Goal: Task Accomplishment & Management: Use online tool/utility

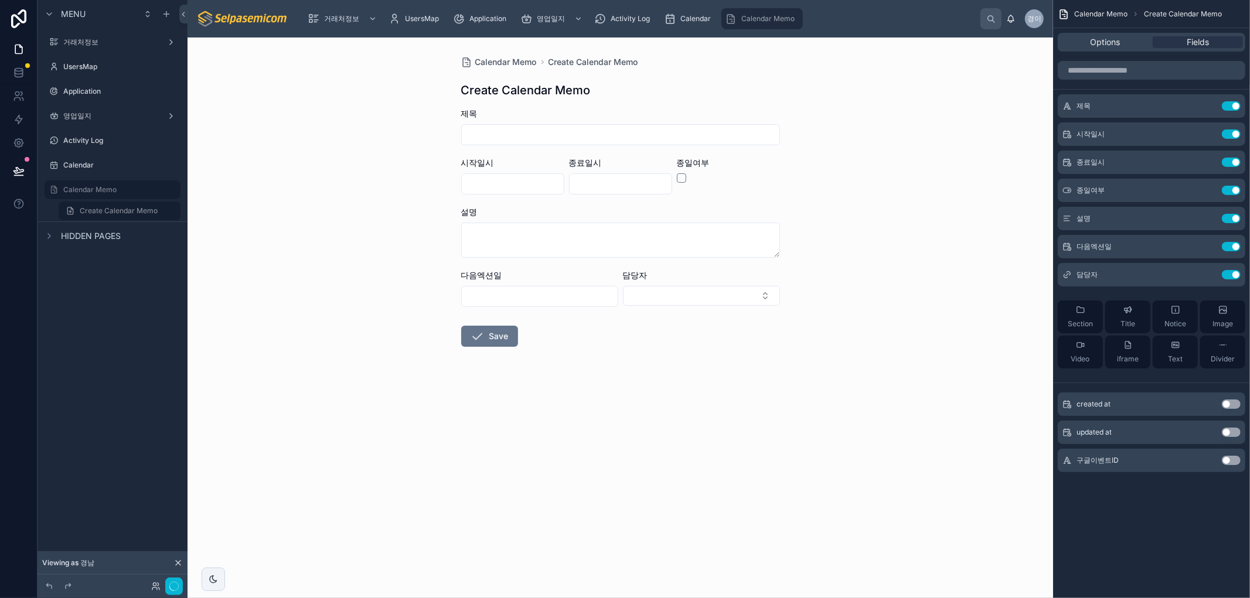
drag, startPoint x: 786, startPoint y: 523, endPoint x: 788, endPoint y: 583, distance: 59.8
click at [789, 525] on div "Calendar Memo Create Calendar Memo Create Calendar Memo 제목 시작일시 종료일시 종일여부 설명 다음…" at bounding box center [621, 318] width 866 height 561
drag, startPoint x: 680, startPoint y: 494, endPoint x: 731, endPoint y: 522, distance: 58.2
click at [683, 493] on div "Calendar Memo Create Calendar Memo Create Calendar Memo 제목 시작일시 종료일시 종일여부 설명 다음…" at bounding box center [621, 318] width 866 height 561
click at [1104, 38] on span "Options" at bounding box center [1106, 42] width 30 height 12
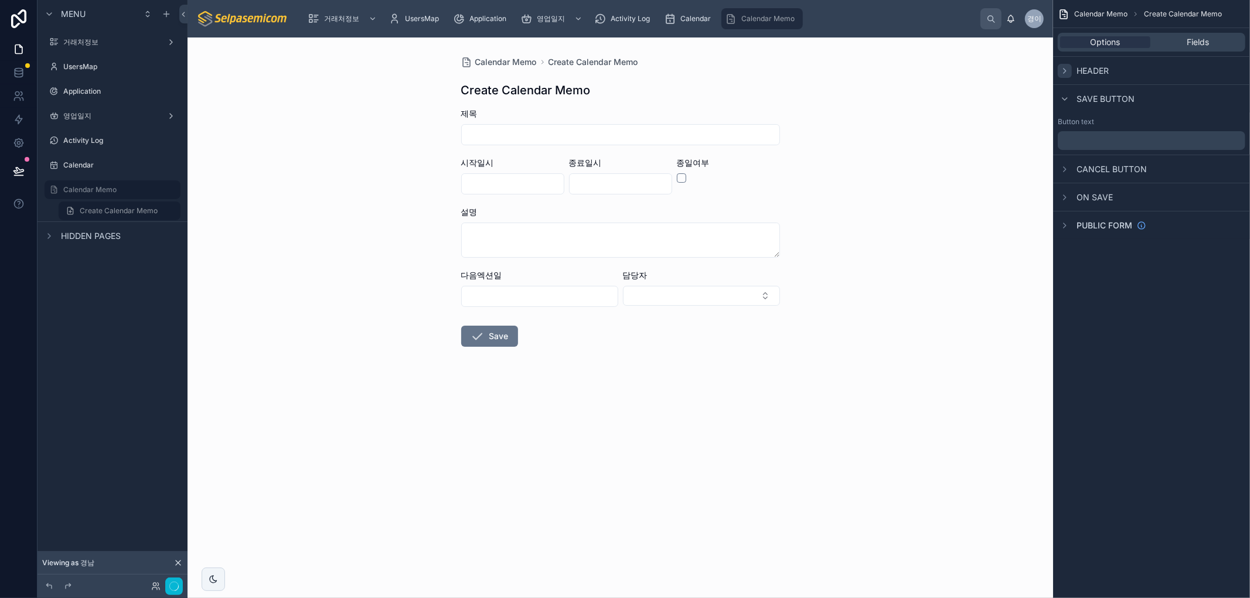
click at [1063, 69] on icon "scrollable content" at bounding box center [1064, 70] width 9 height 9
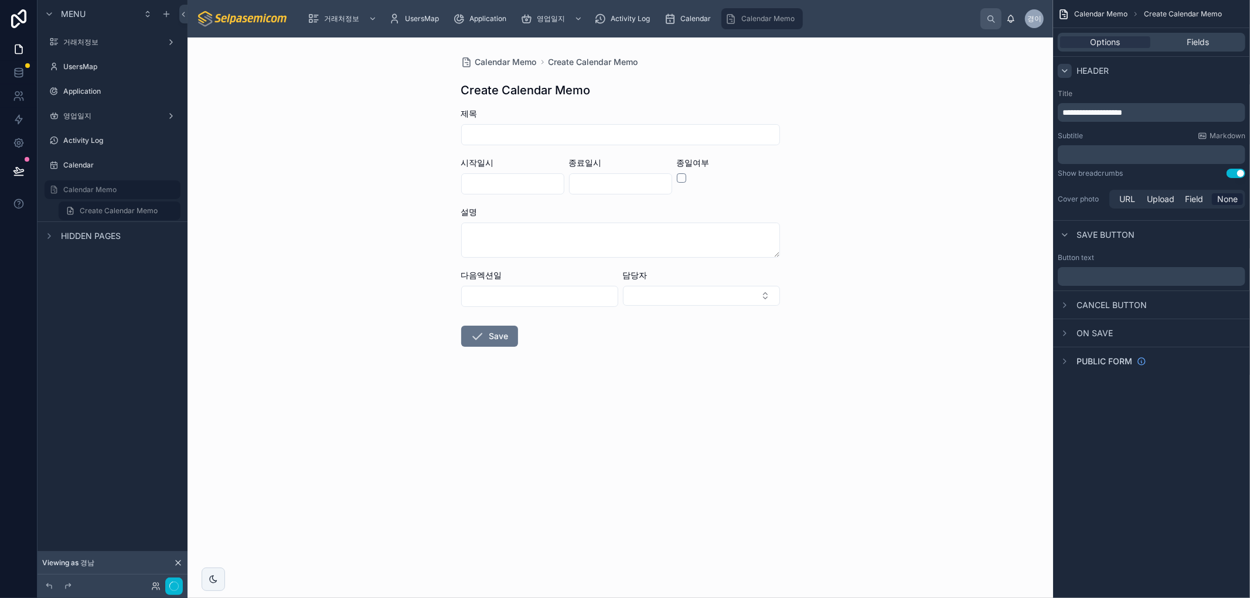
click at [1063, 74] on icon "scrollable content" at bounding box center [1064, 70] width 9 height 9
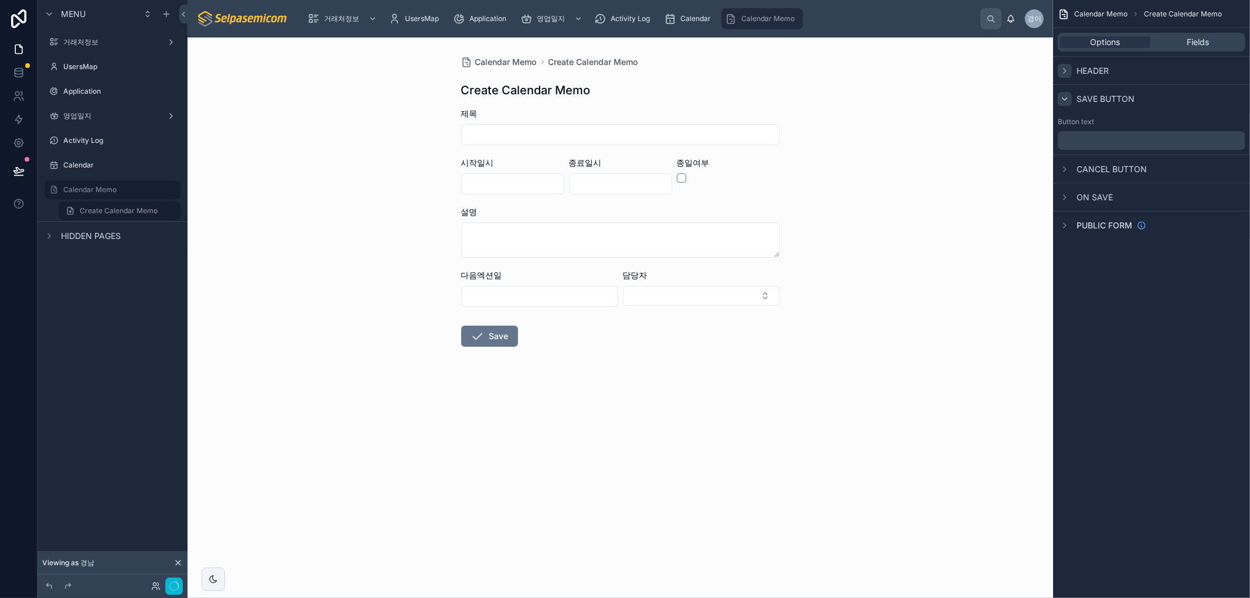
click at [1065, 97] on icon "scrollable content" at bounding box center [1064, 98] width 9 height 9
click at [1060, 124] on div "scrollable content" at bounding box center [1065, 127] width 14 height 14
click at [1062, 125] on icon "scrollable content" at bounding box center [1064, 126] width 9 height 9
drag, startPoint x: 978, startPoint y: 147, endPoint x: 733, endPoint y: 123, distance: 246.1
click at [976, 145] on div "Calendar Memo Create Calendar Memo Create Calendar Memo 제목 시작일시 종료일시 종일여부 설명 다음…" at bounding box center [621, 318] width 866 height 561
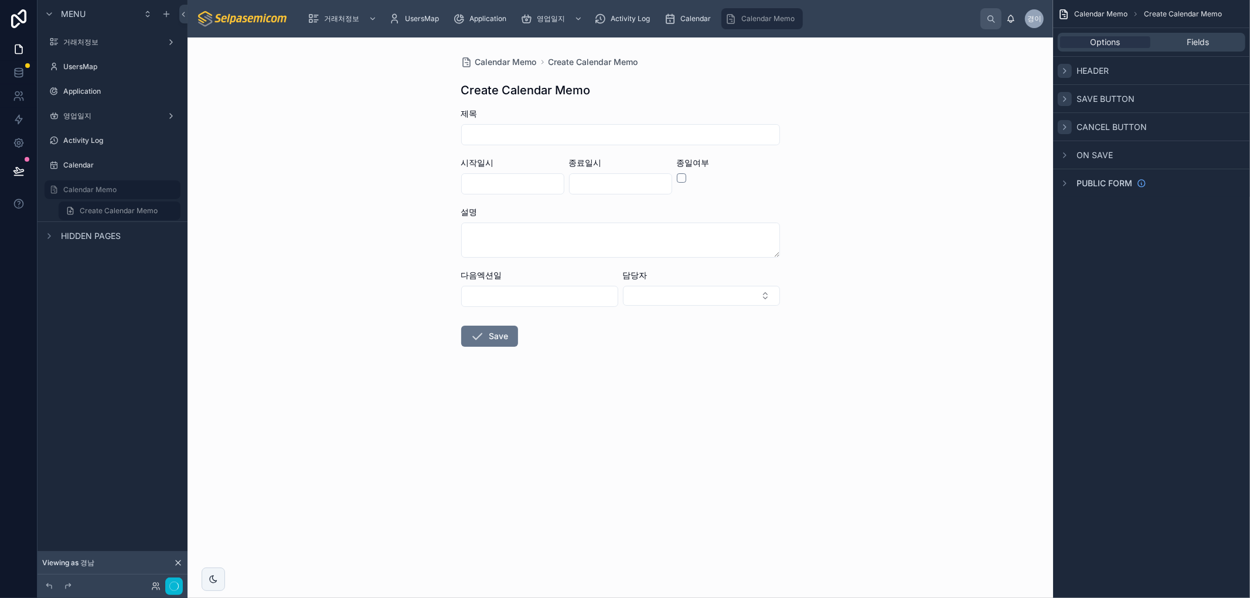
click at [782, 13] on div "Calendar Memo" at bounding box center [762, 18] width 74 height 19
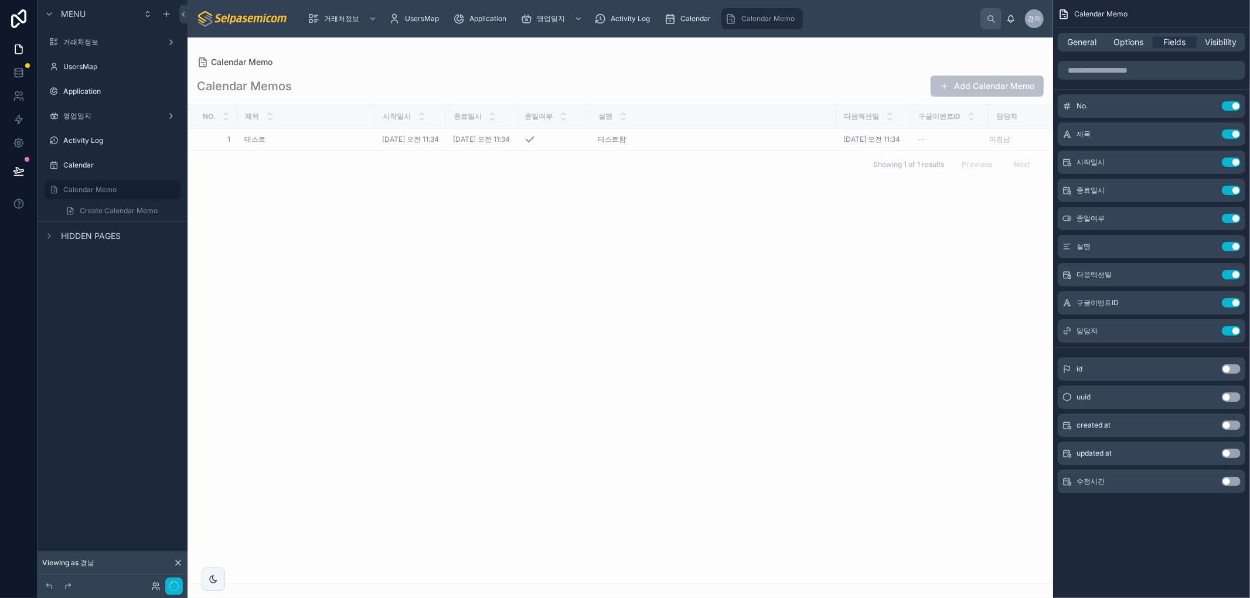
click at [973, 91] on button "Add Calendar Memo" at bounding box center [987, 86] width 113 height 21
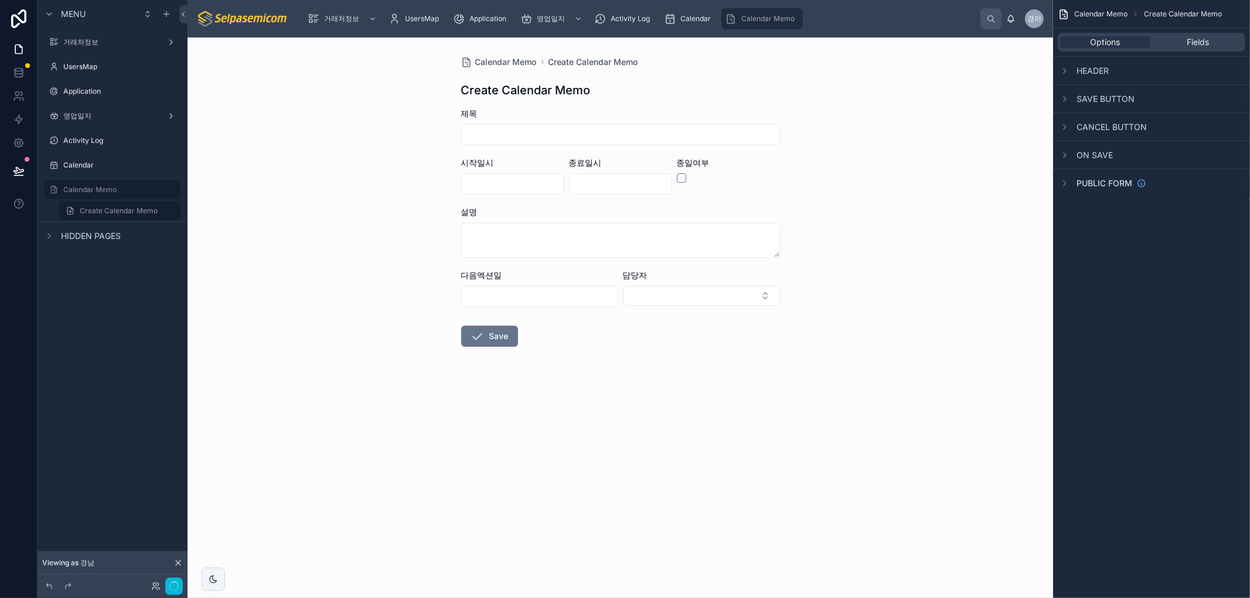
click at [1094, 15] on span "Calendar Memo" at bounding box center [1100, 13] width 53 height 9
click at [754, 19] on span "Calendar Memo" at bounding box center [767, 18] width 53 height 9
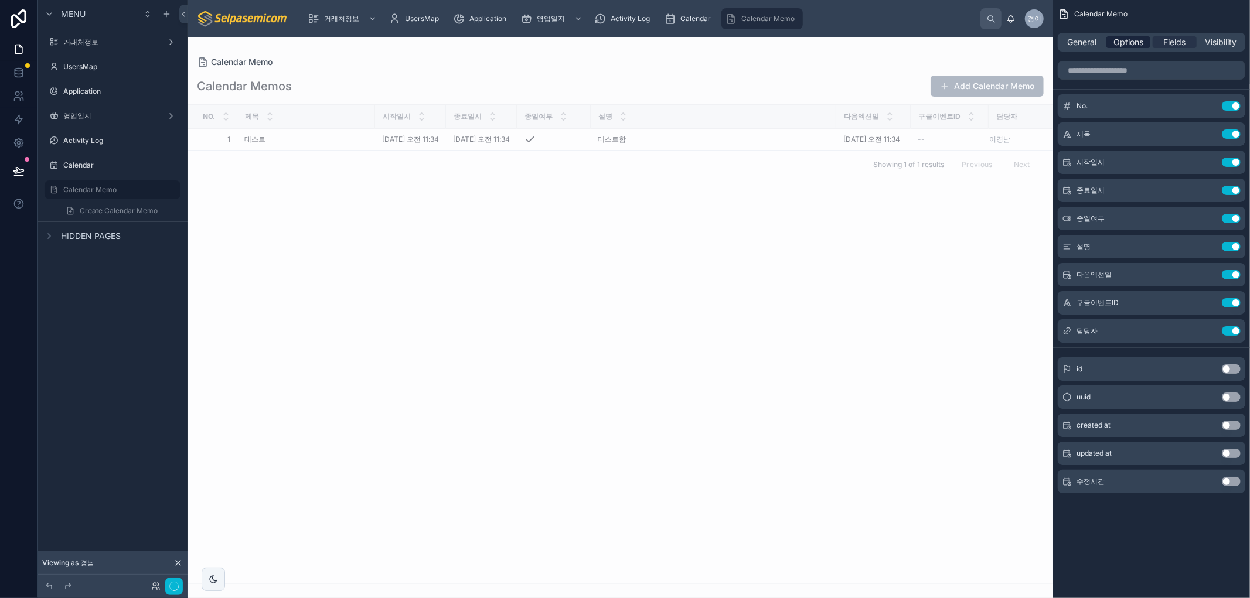
click at [1123, 39] on span "Options" at bounding box center [1128, 42] width 30 height 12
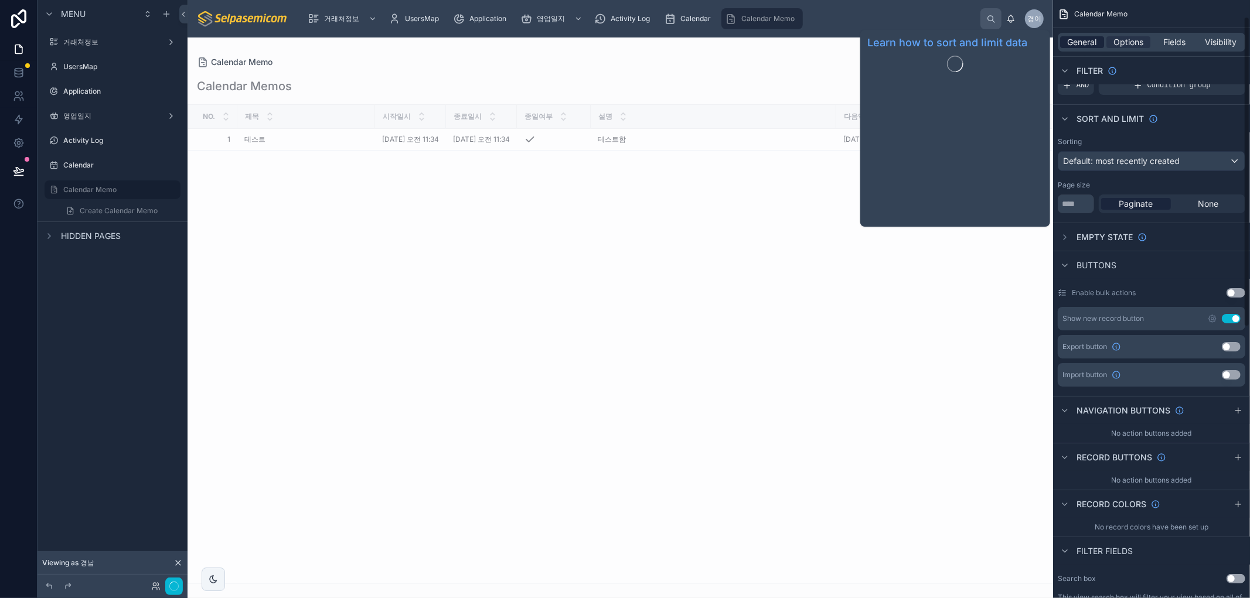
scroll to position [65, 0]
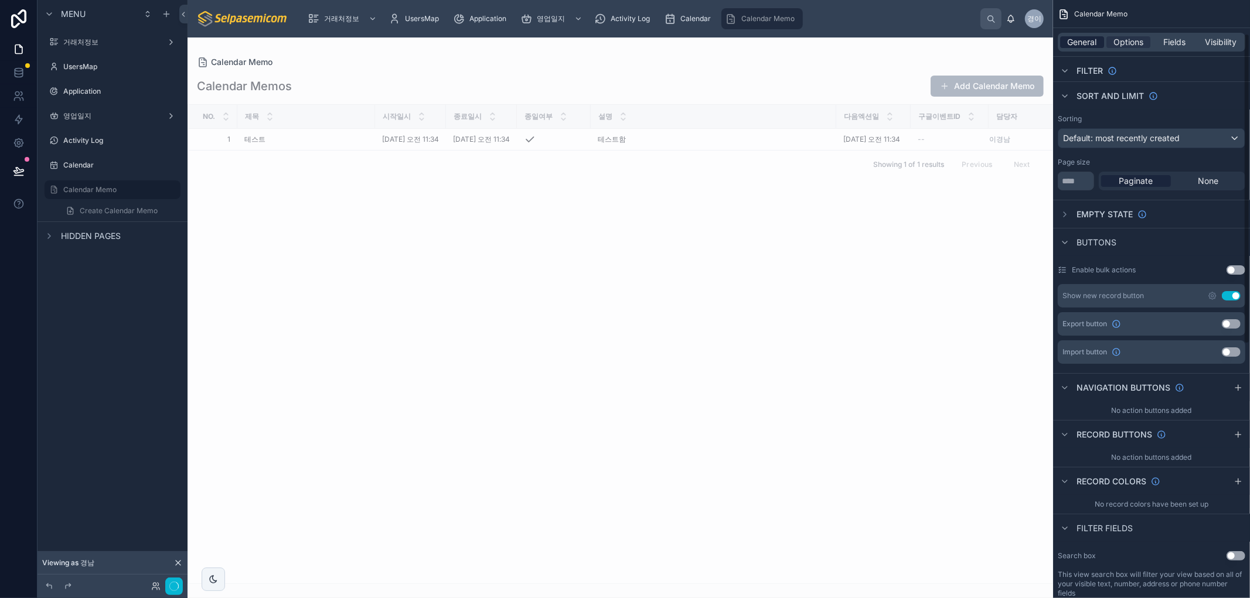
click at [1080, 41] on span "General" at bounding box center [1082, 42] width 29 height 12
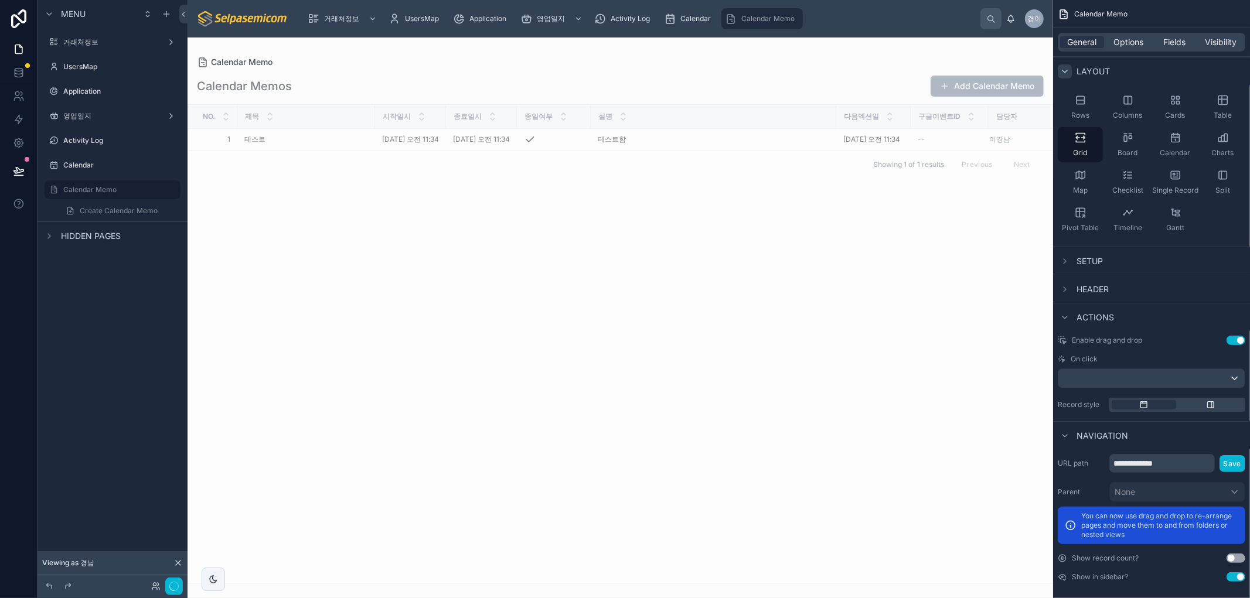
click at [1063, 73] on icon "scrollable content" at bounding box center [1064, 71] width 9 height 9
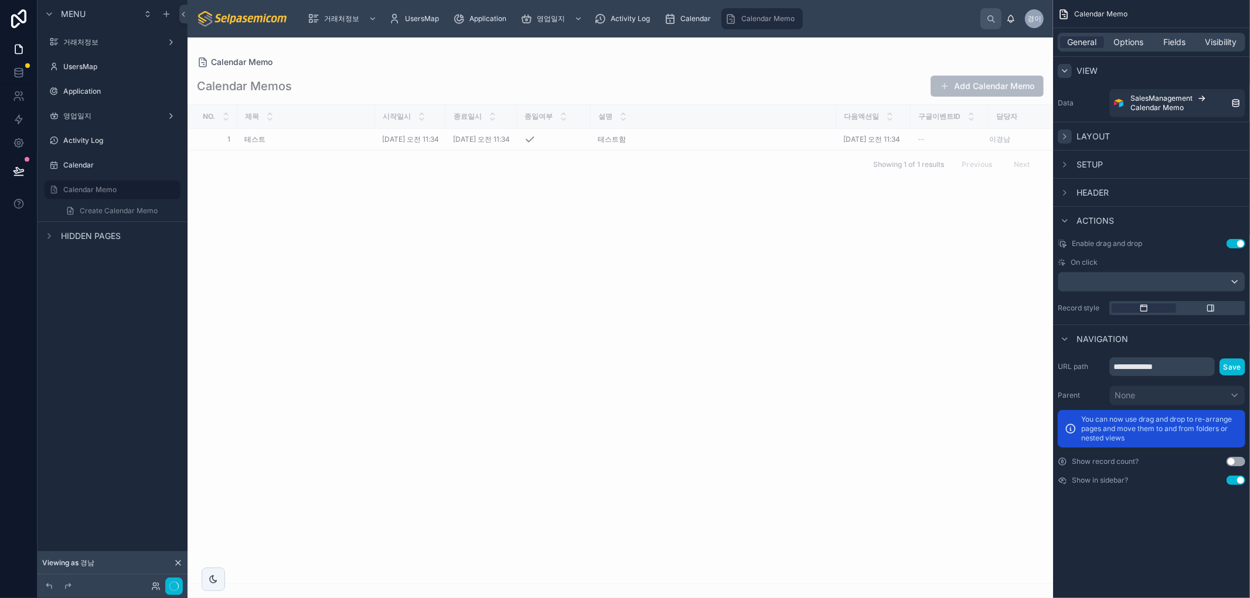
scroll to position [0, 0]
click at [1174, 39] on span "Fields" at bounding box center [1175, 42] width 22 height 12
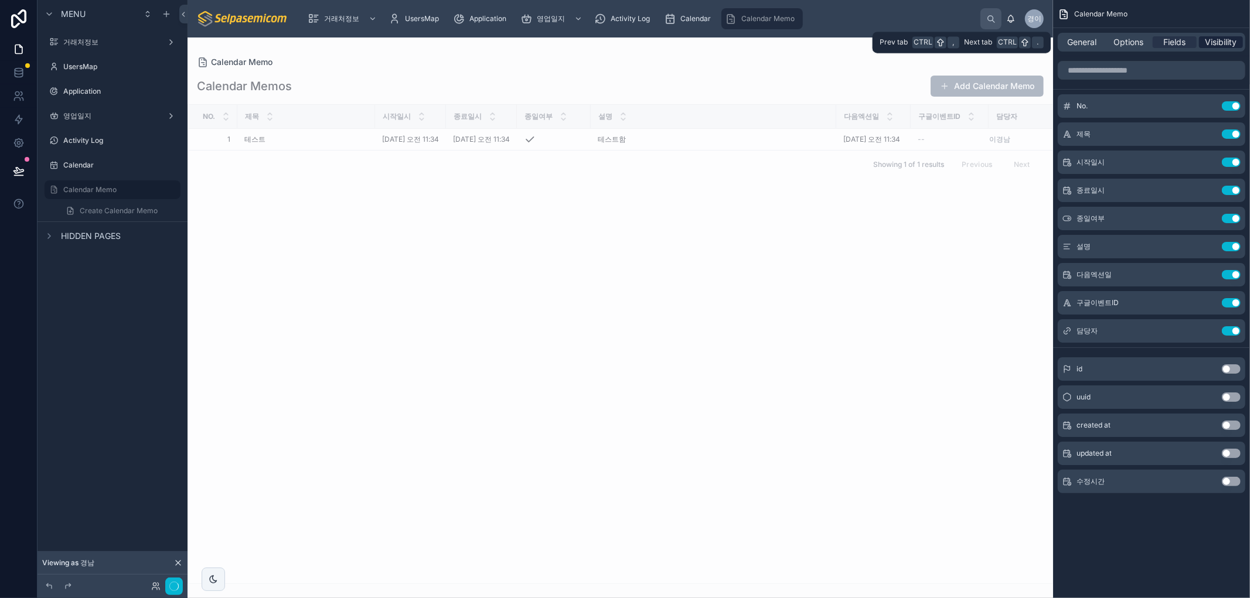
click at [1218, 43] on span "Visibility" at bounding box center [1221, 42] width 32 height 12
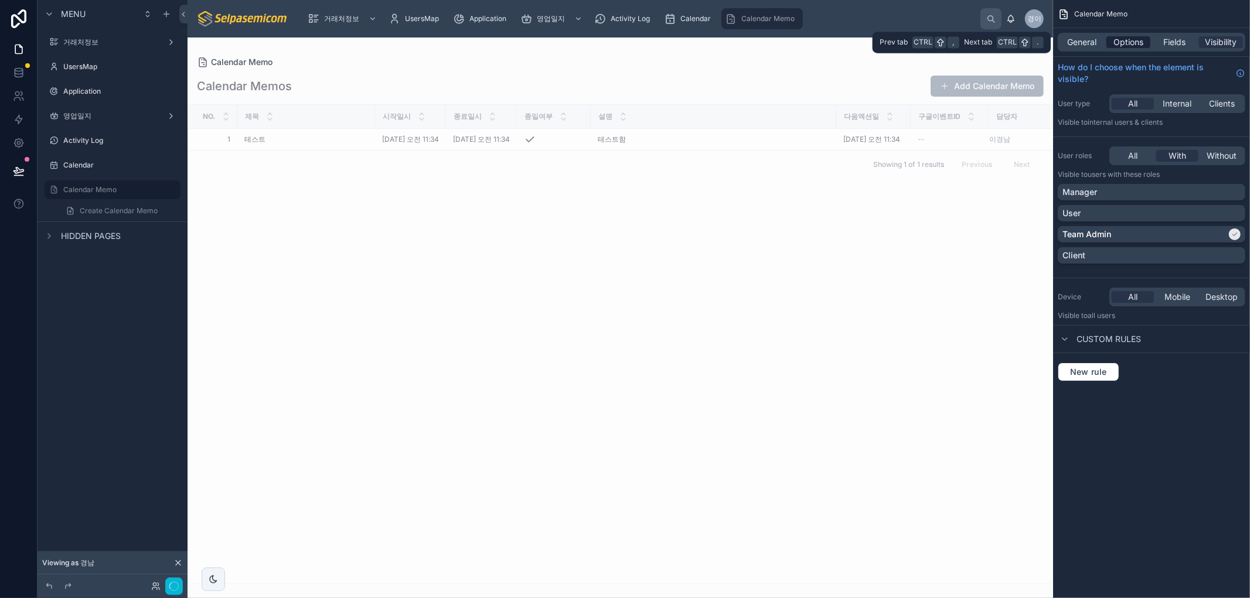
click at [1138, 42] on span "Options" at bounding box center [1128, 42] width 30 height 12
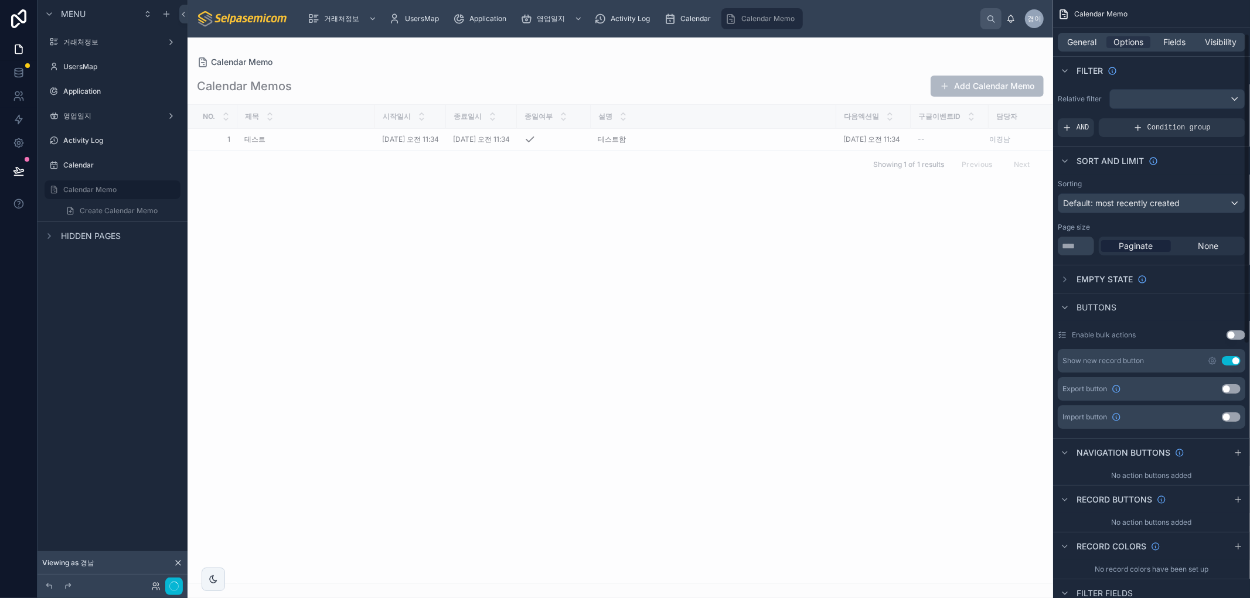
scroll to position [260, 0]
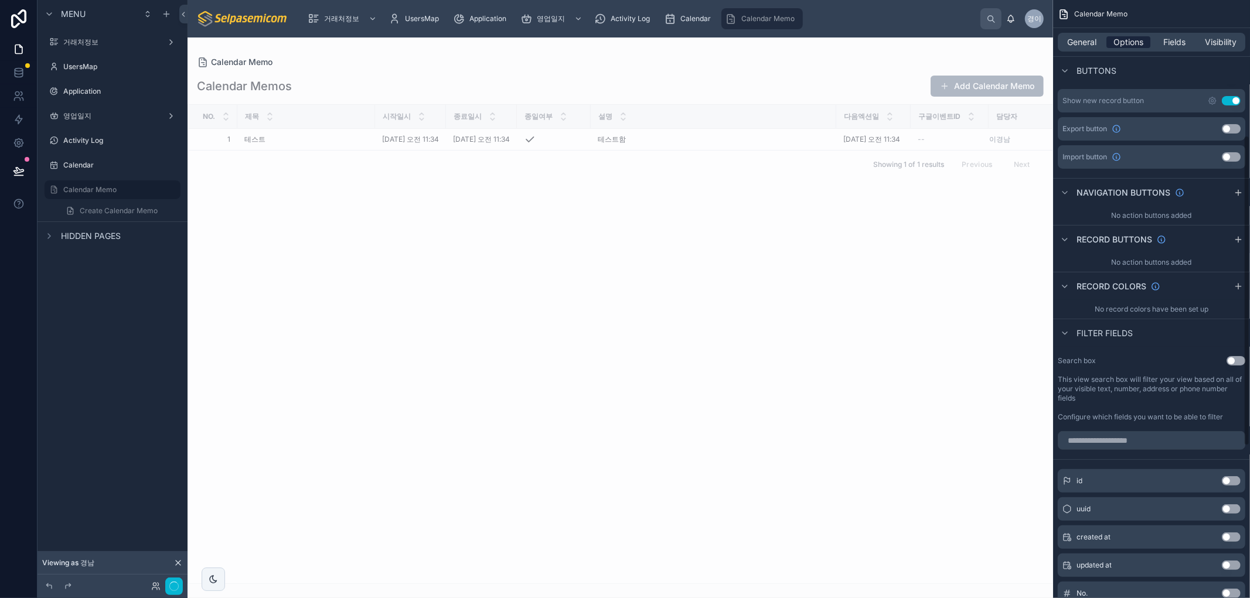
click at [1126, 42] on span "Options" at bounding box center [1128, 42] width 30 height 12
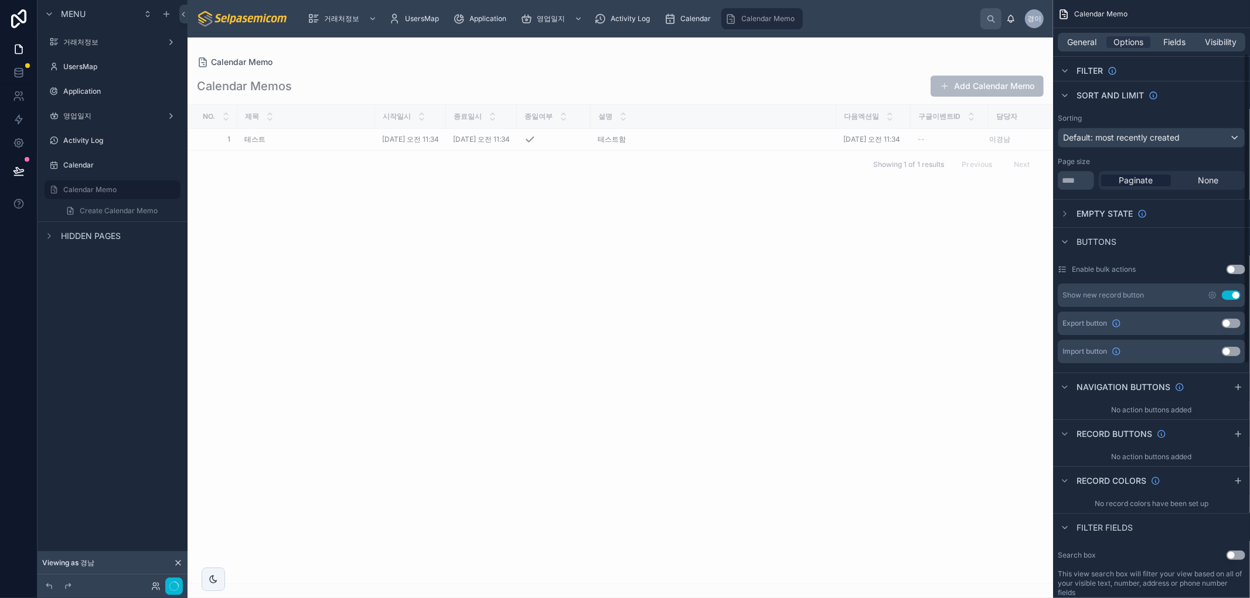
scroll to position [65, 0]
click at [1212, 297] on icon "scrollable content" at bounding box center [1212, 296] width 2 height 2
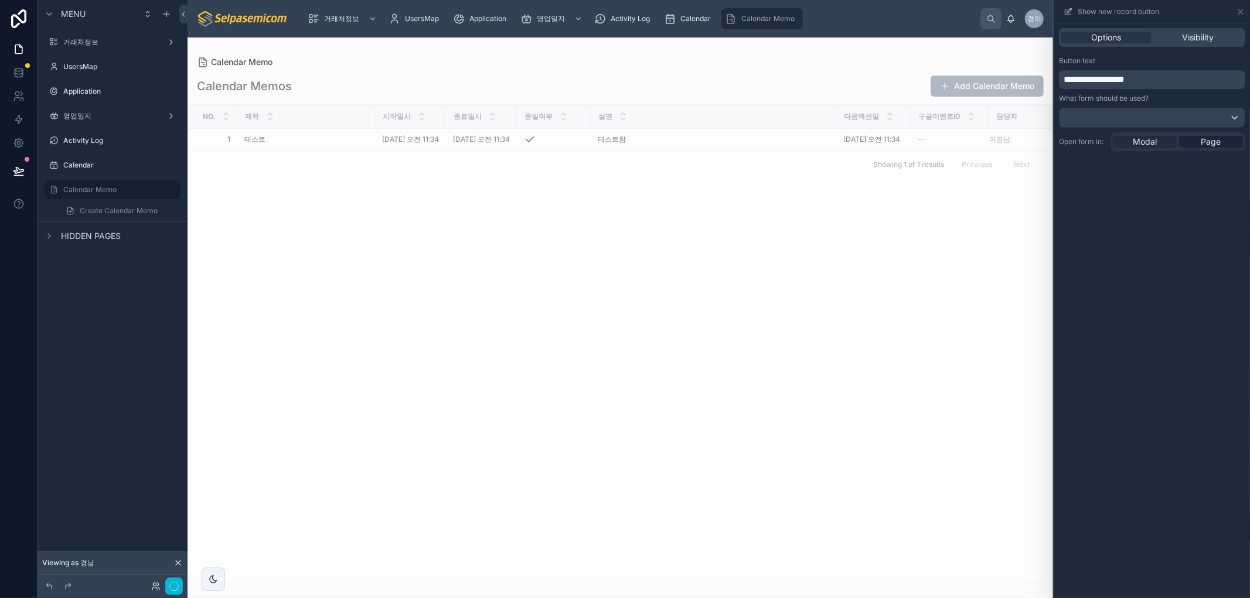
click at [1135, 142] on span "Modal" at bounding box center [1145, 142] width 24 height 12
click at [1244, 13] on icon at bounding box center [1240, 11] width 9 height 9
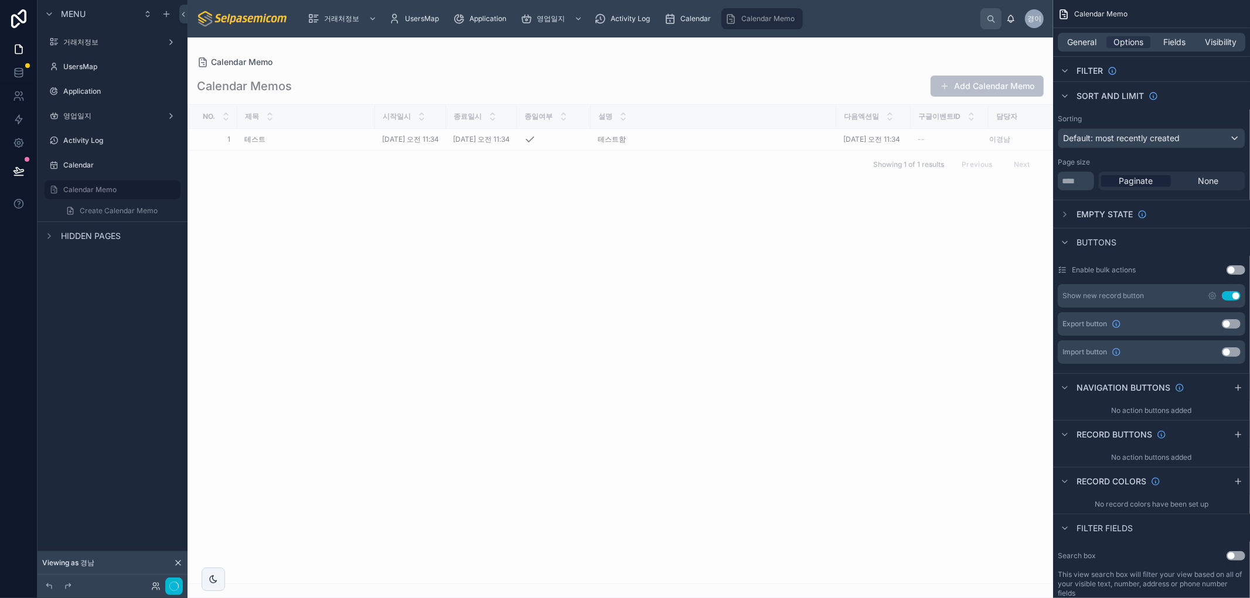
click at [996, 91] on button "Add Calendar Memo" at bounding box center [987, 86] width 113 height 21
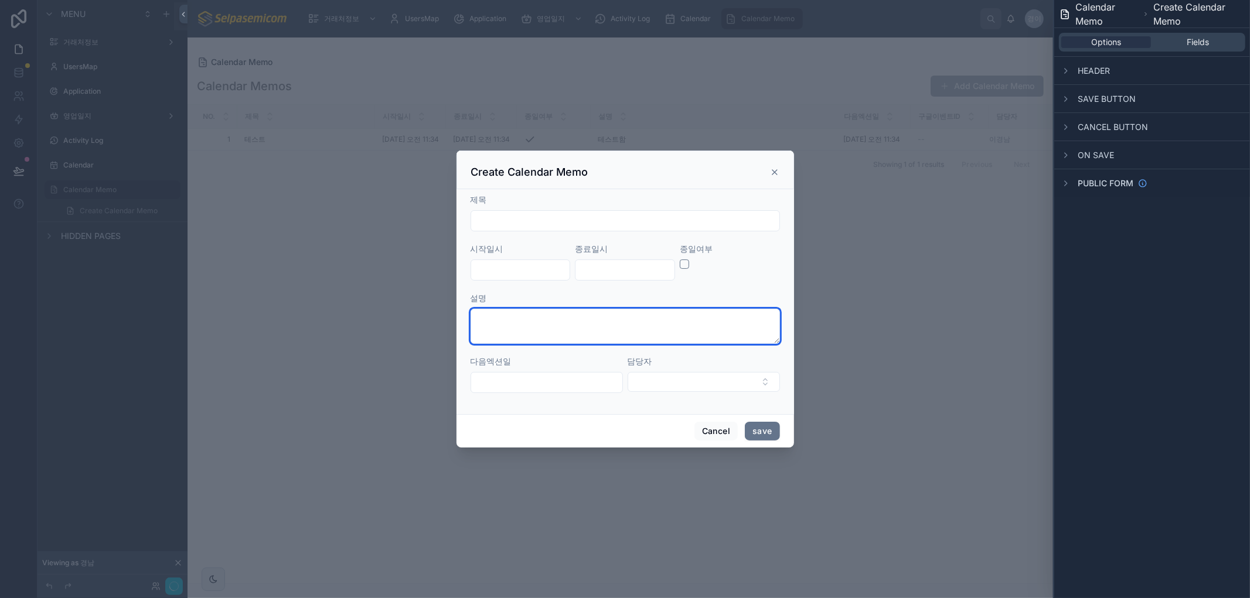
click at [559, 325] on textarea at bounding box center [625, 326] width 309 height 35
click at [573, 406] on div "제목 시작일시 종료일시 종일여부 설명 다음엑션일 담당자" at bounding box center [626, 301] width 338 height 225
click at [775, 169] on icon at bounding box center [774, 172] width 9 height 9
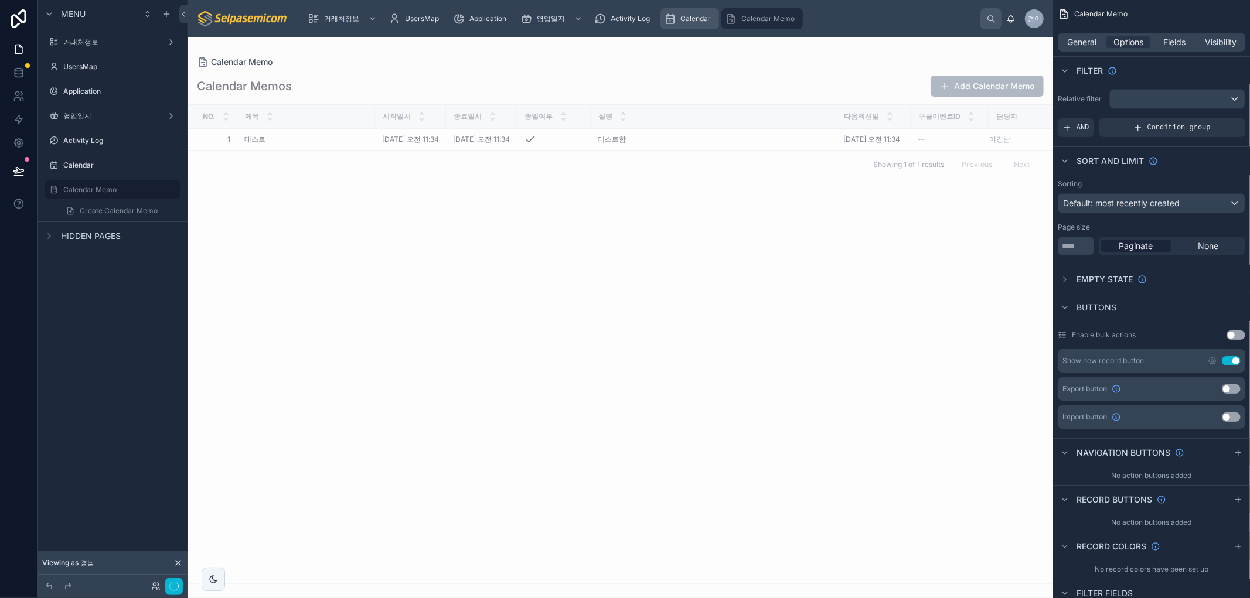
click at [693, 19] on span "Calendar" at bounding box center [695, 18] width 30 height 9
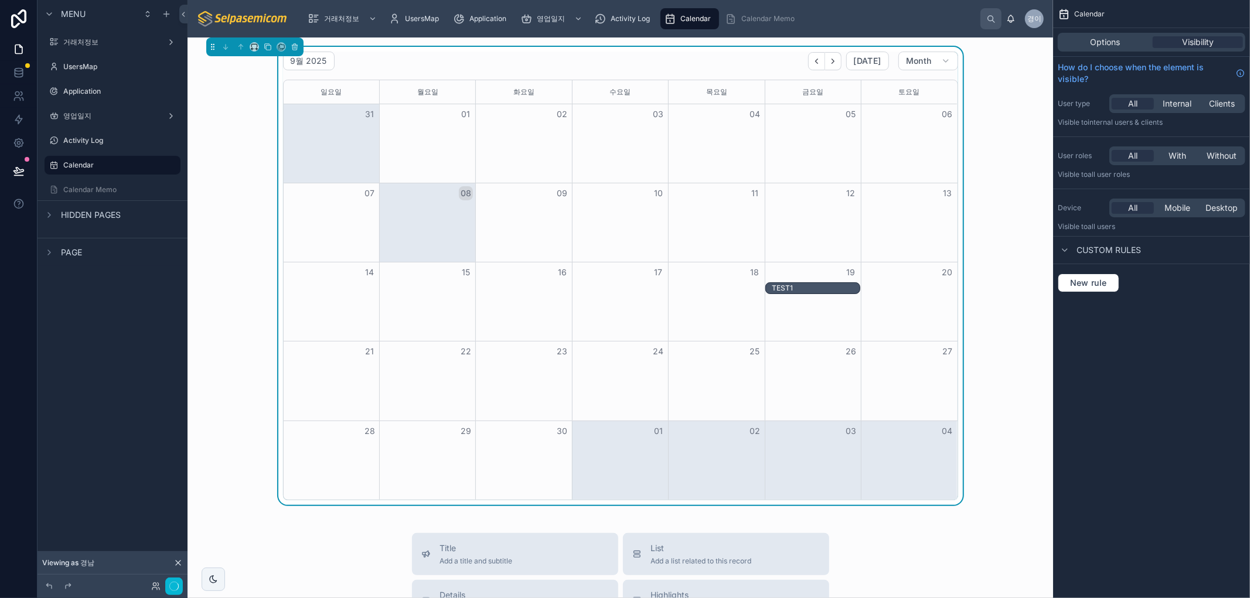
click at [1000, 100] on div "9월 2025 [DATE] Month [DATE] [DATE] [DATE] [DATE] [DATE] [DATE] [DATE] 31 01 02 …" at bounding box center [620, 276] width 847 height 458
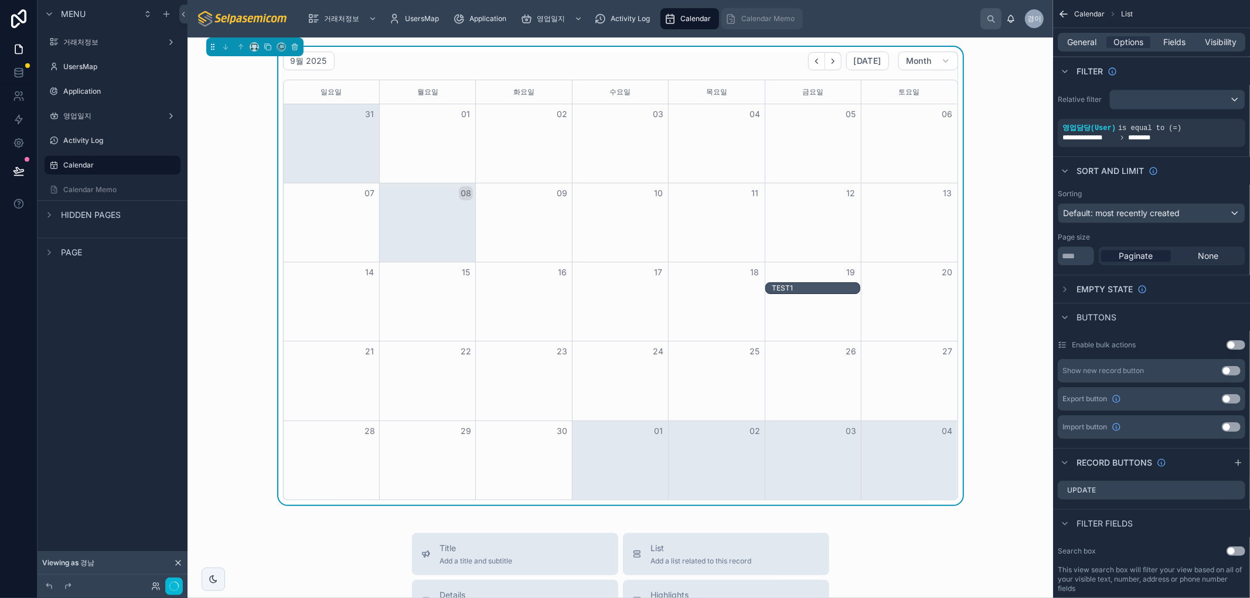
click at [768, 18] on span "Calendar Memo" at bounding box center [767, 18] width 53 height 9
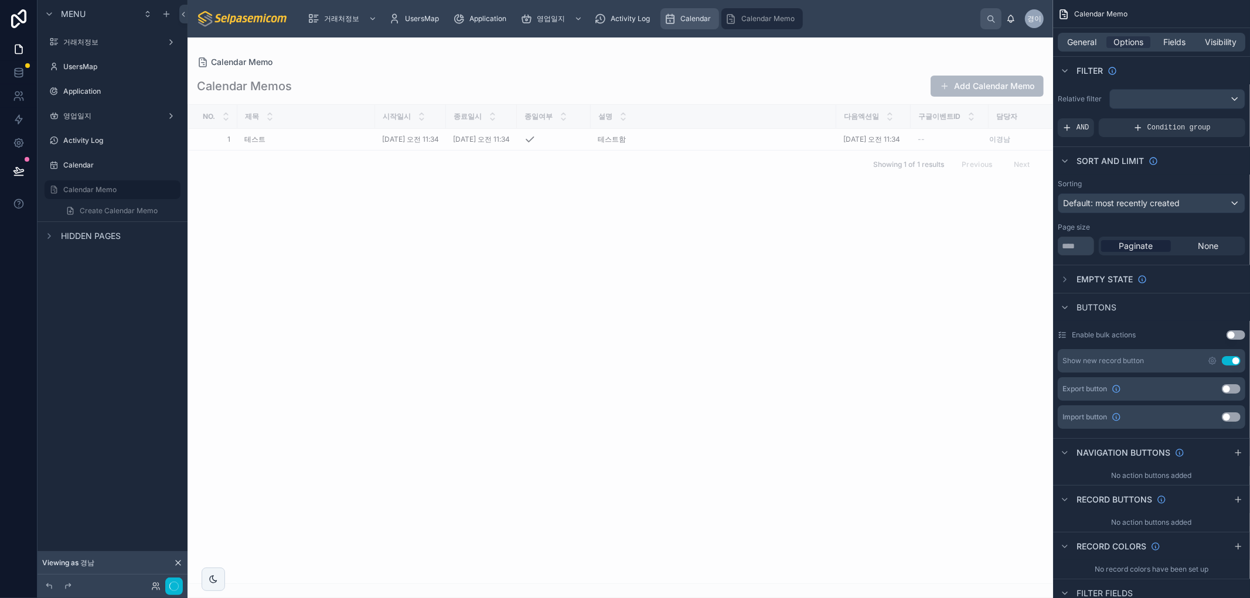
click at [696, 23] on div "Calendar" at bounding box center [690, 18] width 52 height 19
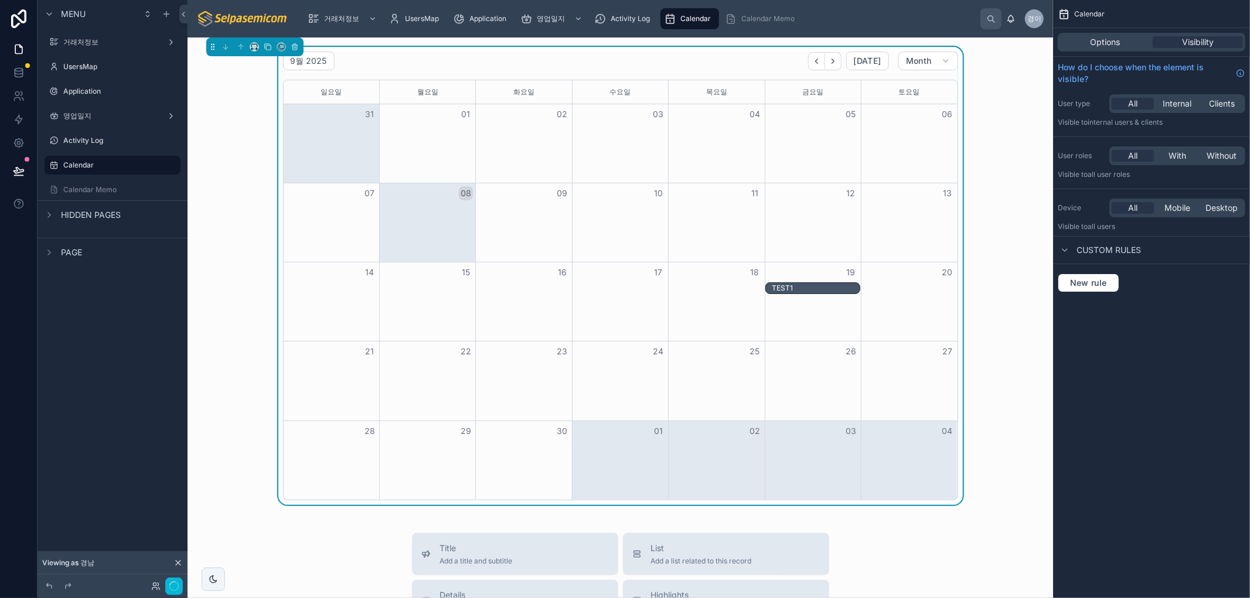
click at [809, 236] on div "Month View" at bounding box center [813, 222] width 96 height 79
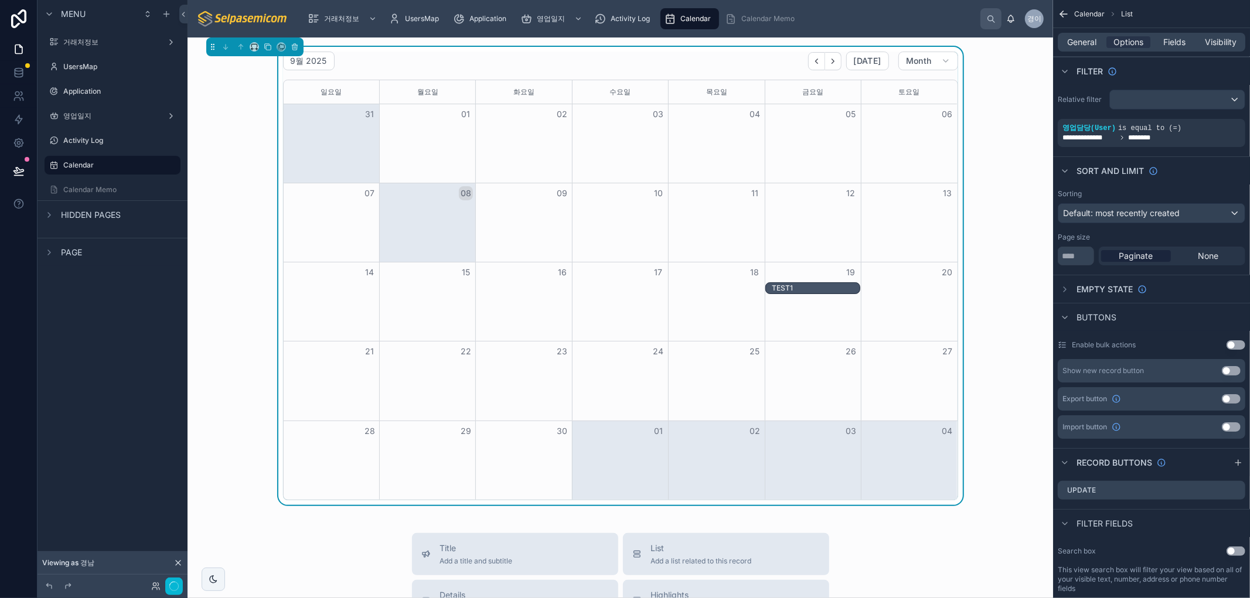
click at [1003, 152] on div "9월 2025 [DATE] Month [DATE] [DATE] [DATE] [DATE] [DATE] [DATE] [DATE] 31 01 02 …" at bounding box center [620, 276] width 847 height 458
click at [922, 66] on button "Month" at bounding box center [928, 61] width 60 height 19
drag, startPoint x: 995, startPoint y: 97, endPoint x: 1027, endPoint y: 94, distance: 32.9
click at [1006, 94] on div "9월 2025 [DATE] Month [DATE] [DATE] [DATE] [DATE] [DATE] [DATE] [DATE] 31 01 02 …" at bounding box center [620, 276] width 847 height 458
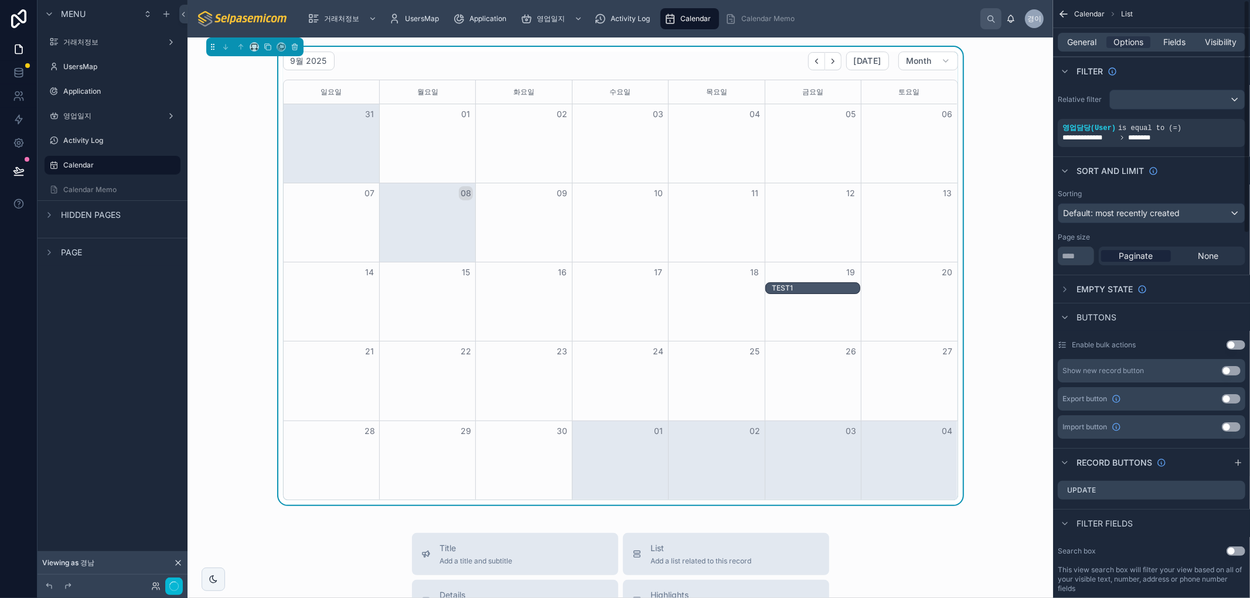
drag, startPoint x: 1019, startPoint y: 159, endPoint x: 973, endPoint y: 209, distance: 67.6
click at [1012, 166] on div "9월 2025 [DATE] Month [DATE] [DATE] [DATE] [DATE] [DATE] [DATE] [DATE] 31 01 02 …" at bounding box center [620, 276] width 847 height 458
click at [154, 589] on icon at bounding box center [155, 586] width 9 height 9
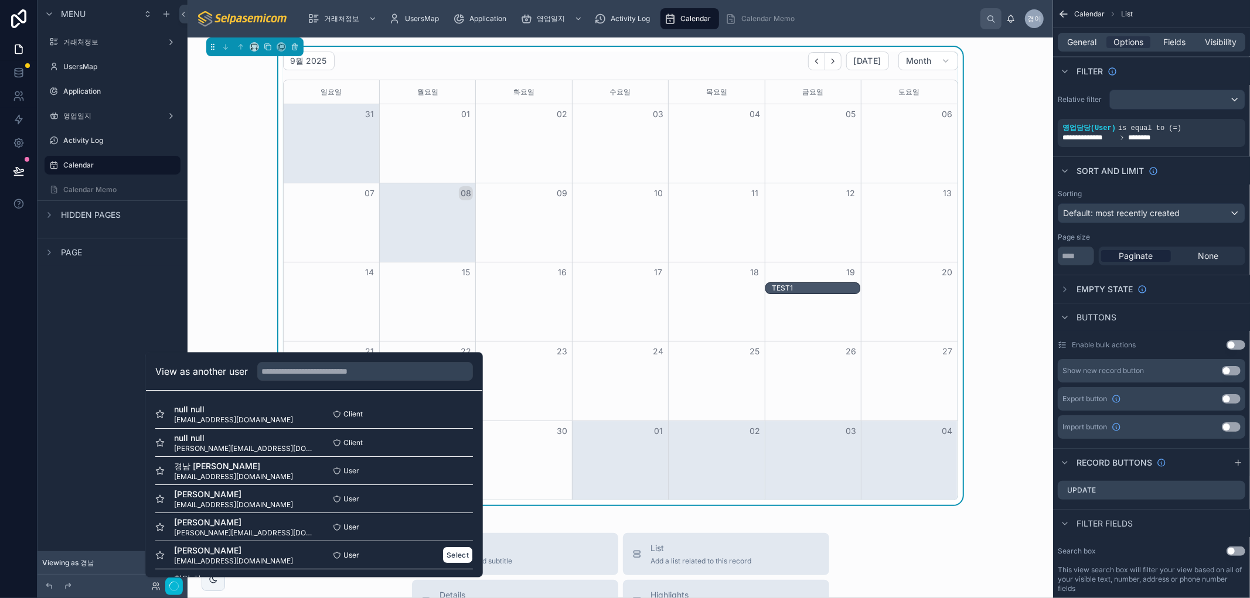
scroll to position [65, 0]
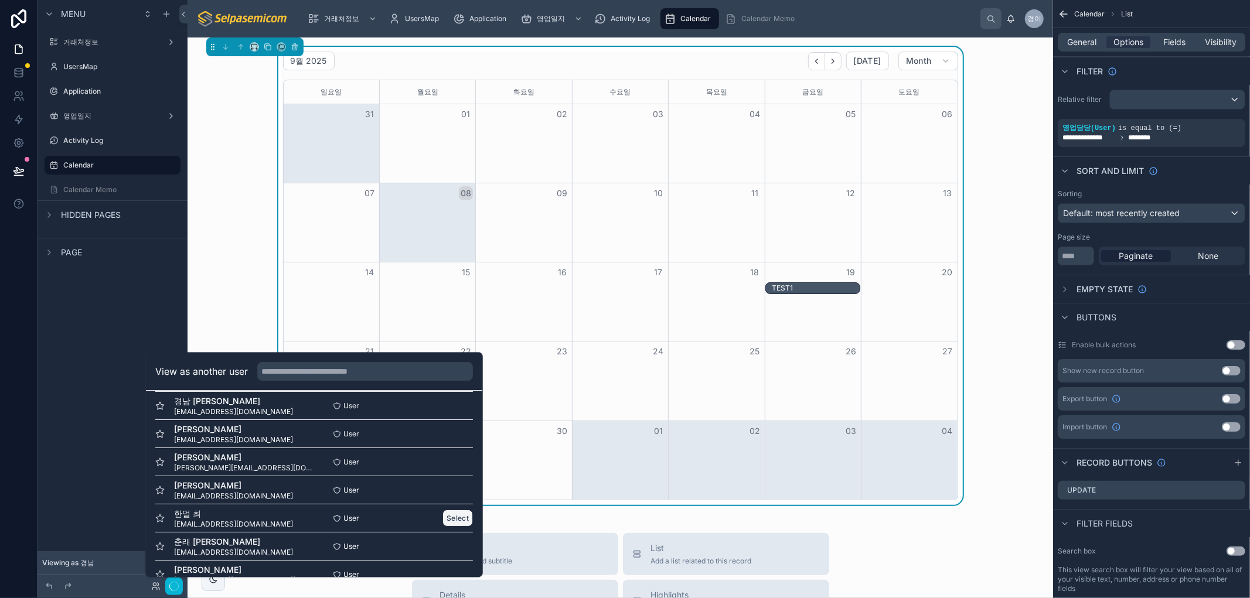
click at [449, 523] on button "Select" at bounding box center [457, 518] width 30 height 17
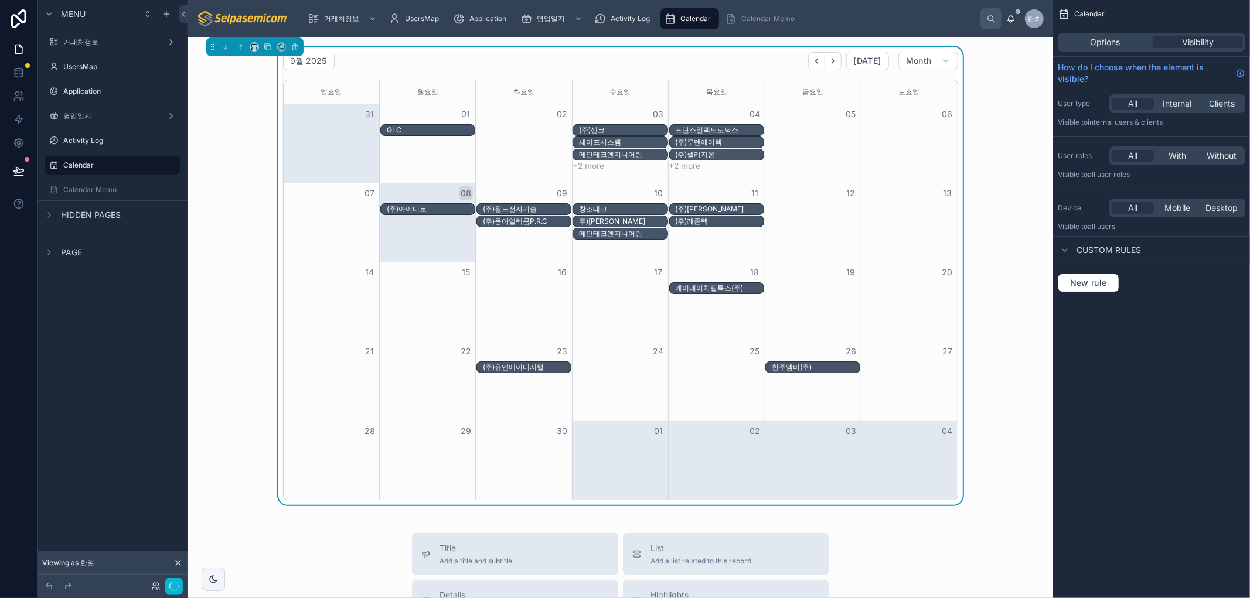
drag, startPoint x: 1021, startPoint y: 292, endPoint x: 807, endPoint y: 116, distance: 276.9
click at [1020, 292] on div "9월 2025 [DATE] Month [DATE] [DATE] [DATE] [DATE] [DATE] [DATE] [DATE] 31 01 02 …" at bounding box center [620, 276] width 847 height 458
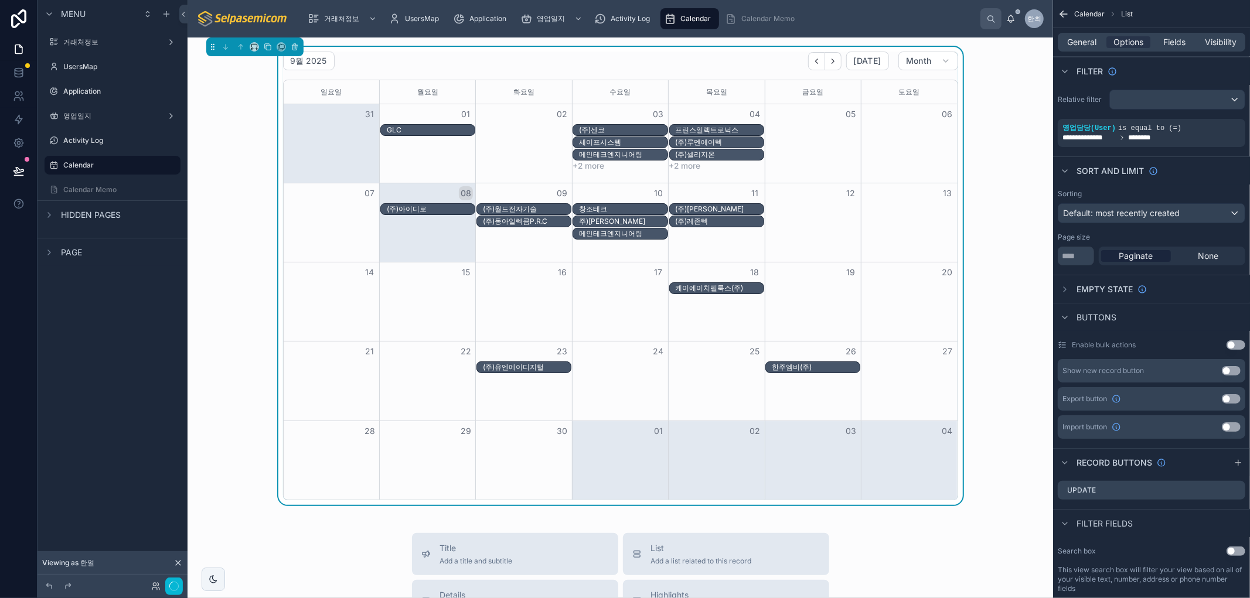
click at [584, 168] on button "+2 more" at bounding box center [589, 165] width 32 height 9
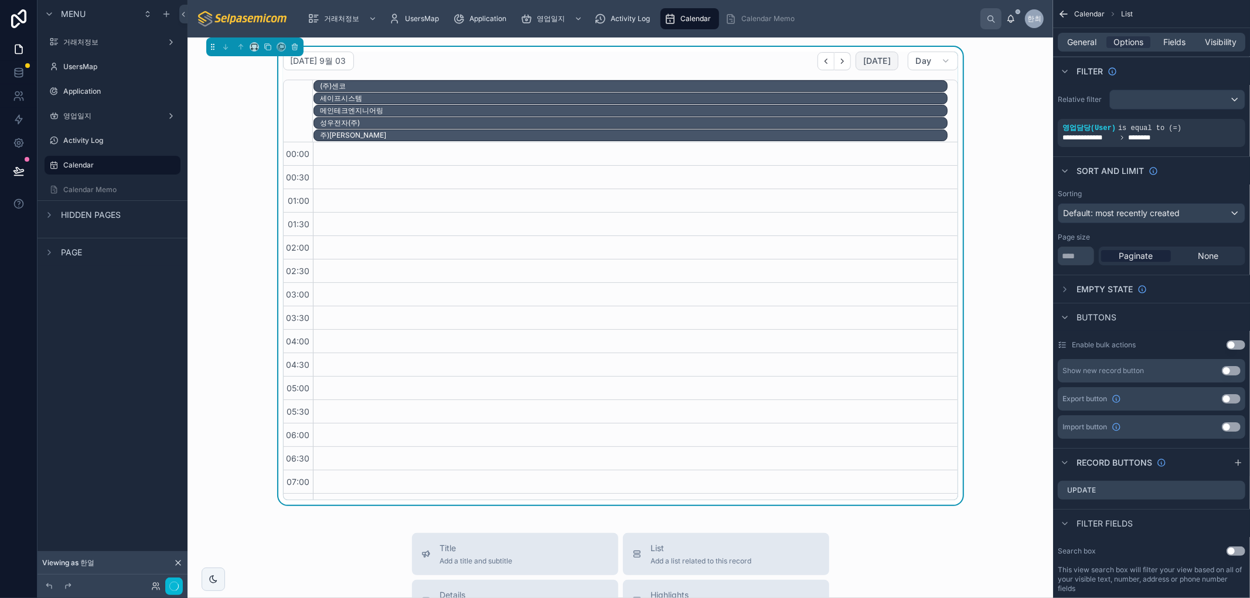
click at [866, 60] on span "[DATE]" at bounding box center [877, 61] width 28 height 11
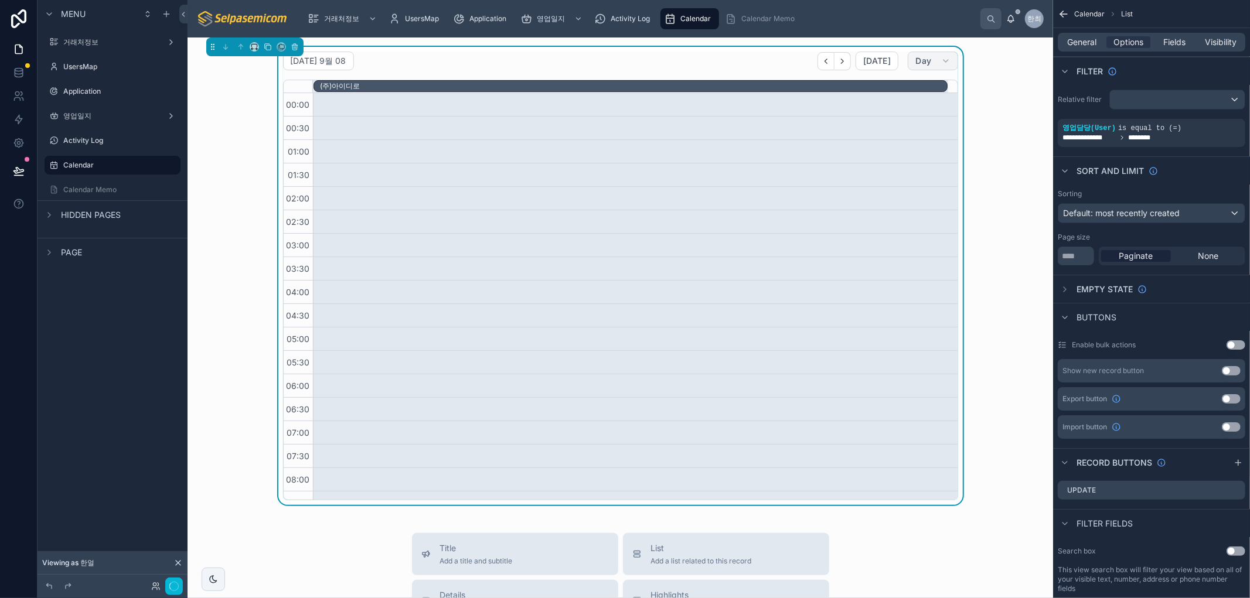
click at [921, 56] on span "Day" at bounding box center [923, 61] width 16 height 11
click at [903, 92] on button "Month" at bounding box center [900, 90] width 84 height 21
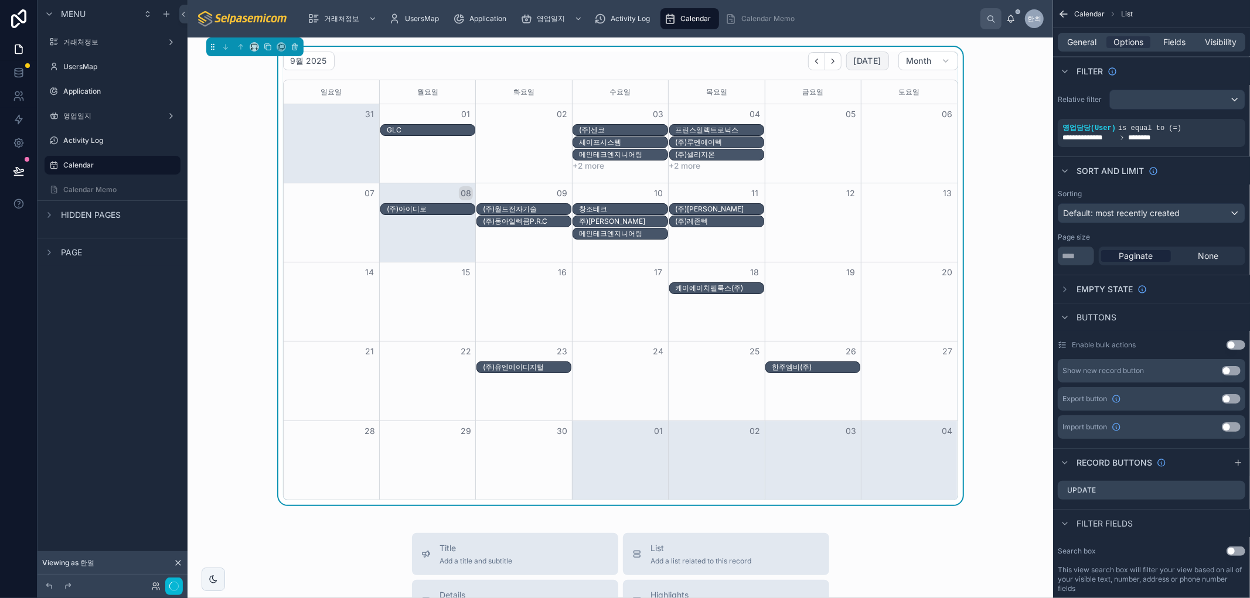
click at [870, 65] on span "[DATE]" at bounding box center [868, 61] width 28 height 11
click at [861, 60] on span "[DATE]" at bounding box center [868, 61] width 28 height 11
click at [994, 112] on div "9월 2025 Today Month 일요일 월요일 화요일 수요일 목요일 금요일 토요일 31 01 02 03 04 05 06 GLC (주)센코 …" at bounding box center [620, 276] width 847 height 458
click at [241, 530] on div "9월 2025 Today Month 일요일 월요일 화요일 수요일 목요일 금요일 토요일 31 01 02 03 04 05 06 GLC (주)센코 …" at bounding box center [621, 541] width 866 height 1007
click at [992, 526] on div "9월 2025 Today Month 일요일 월요일 화요일 수요일 목요일 금요일 토요일 31 01 02 03 04 05 06 GLC (주)센코 …" at bounding box center [621, 541] width 866 height 1007
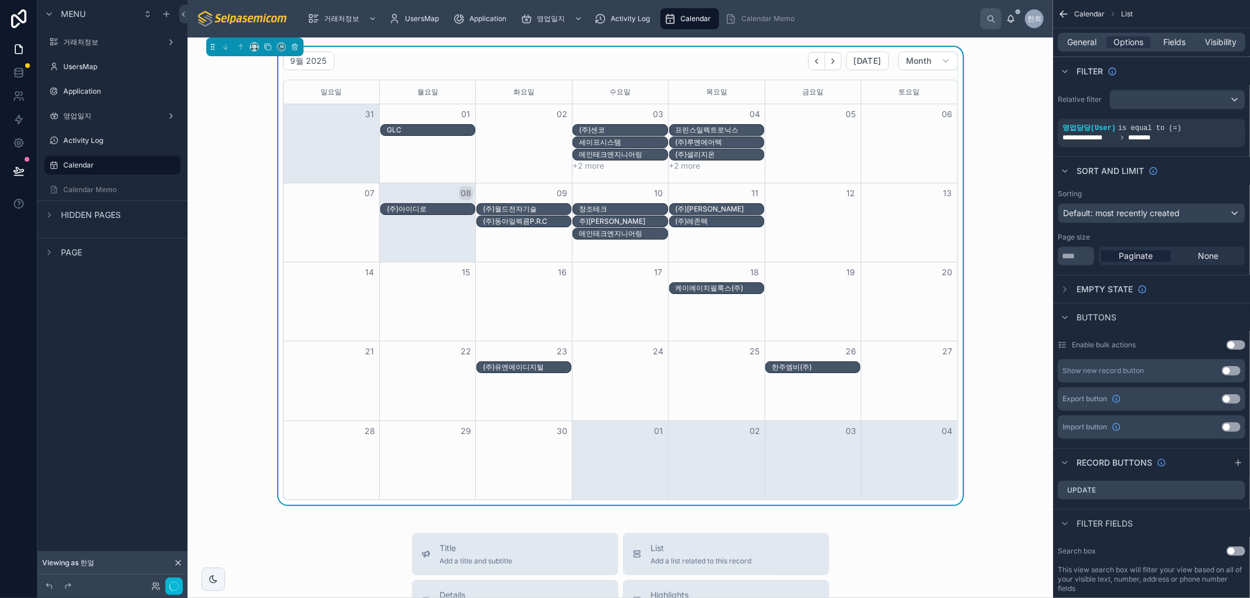
drag, startPoint x: 797, startPoint y: 57, endPoint x: 1040, endPoint y: 79, distance: 243.5
click at [994, 121] on div "9월 2025 Today Month 일요일 월요일 화요일 수요일 목요일 금요일 토요일 31 01 02 03 04 05 06 GLC (주)센코 …" at bounding box center [620, 276] width 847 height 458
click at [442, 20] on div "UsersMap" at bounding box center [416, 18] width 55 height 19
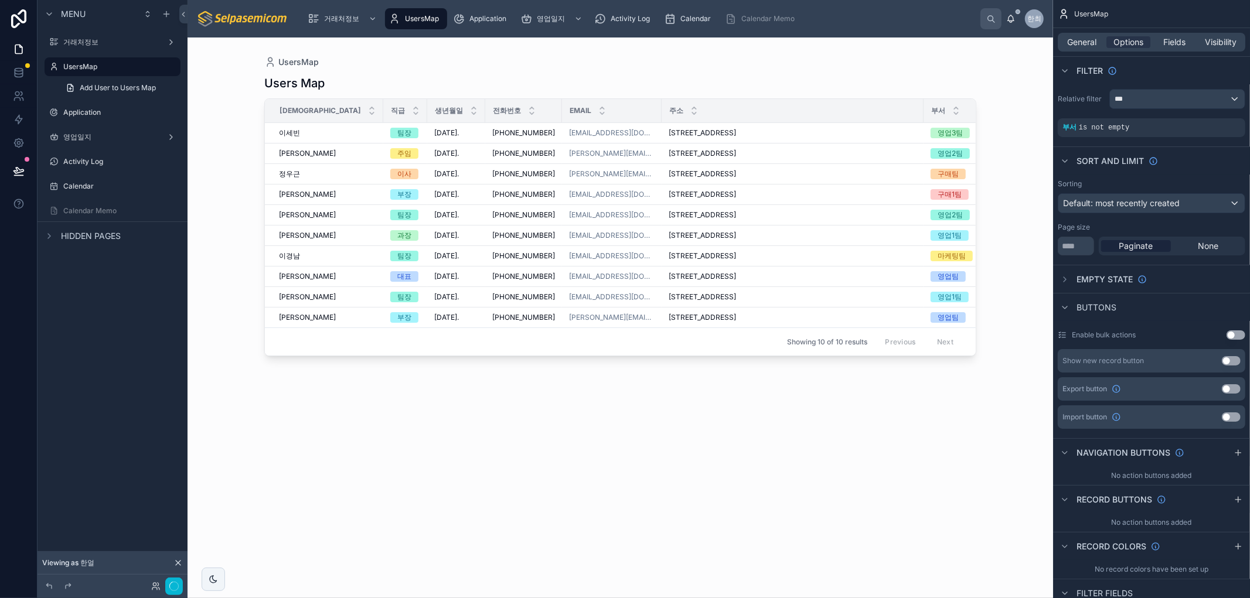
click at [625, 502] on div at bounding box center [621, 311] width 750 height 547
click at [743, 503] on div "Users Map 성함 직급 생년월일 전화번호 Email 주소 부서 재직유무 이세빈 이세빈 팀장 1985. 11. 25. 1985. 11. 2…" at bounding box center [620, 326] width 712 height 516
click at [676, 523] on div "Users Map 성함 직급 생년월일 전화번호 Email 주소 부서 재직유무 이세빈 이세빈 팀장 1985. 11. 25. 1985. 11. 2…" at bounding box center [620, 326] width 712 height 516
